Goal: Check status

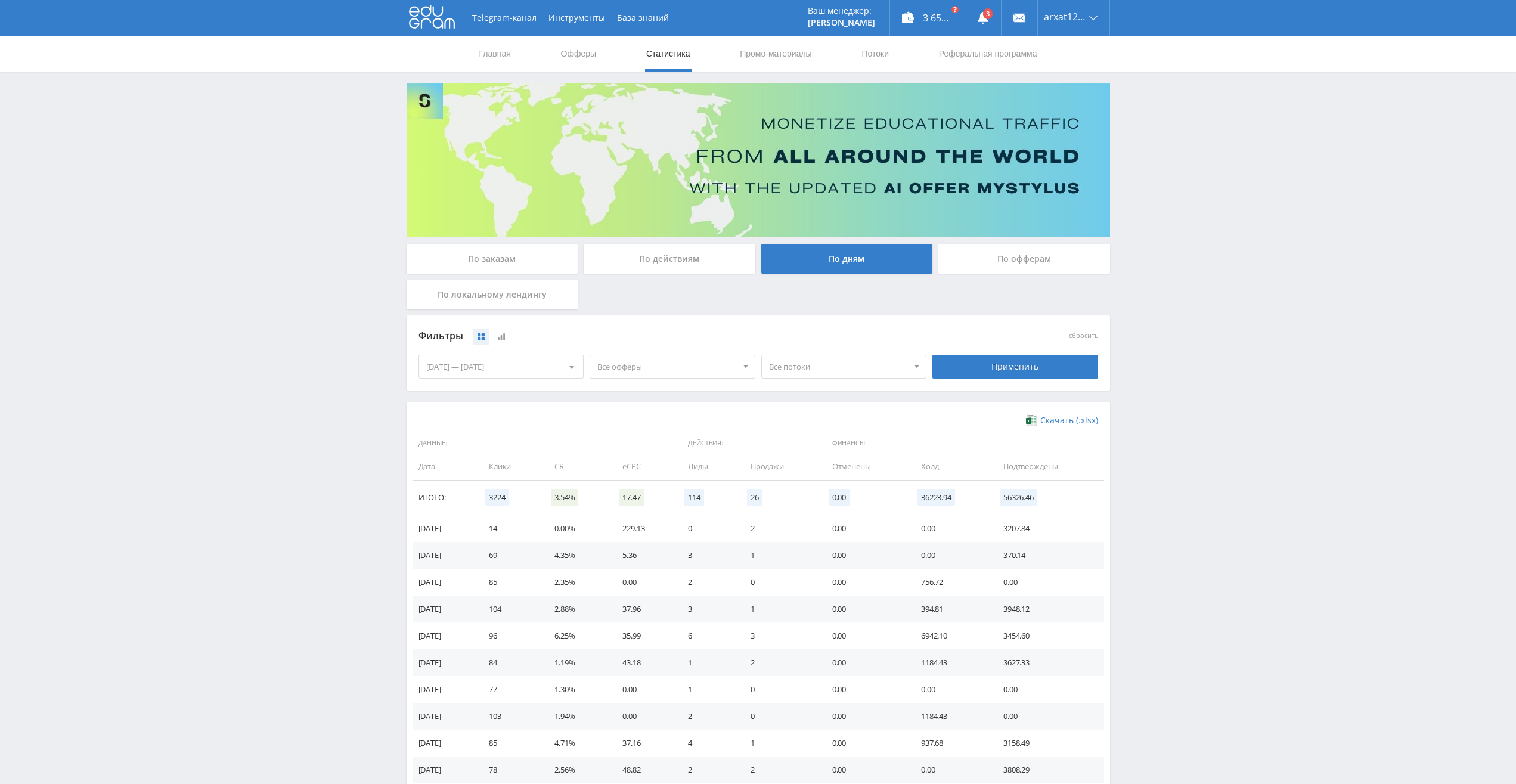
click at [673, 54] on link "Статистика" at bounding box center [669, 54] width 47 height 36
click at [496, 254] on div "По заказам" at bounding box center [492, 258] width 172 height 30
click at [0, 0] on input "По заказам" at bounding box center [0, 0] width 0 height 0
